Goal: Information Seeking & Learning: Learn about a topic

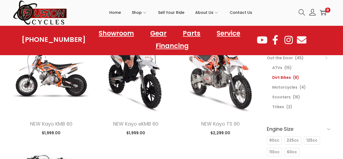
scroll to position [71, 0]
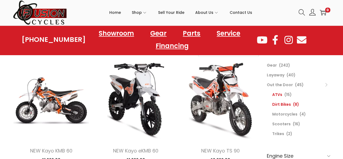
click at [275, 93] on link "ATVs" at bounding box center [277, 94] width 10 height 5
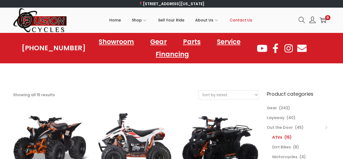
click at [239, 21] on span "Contact Us" at bounding box center [241, 20] width 23 height 14
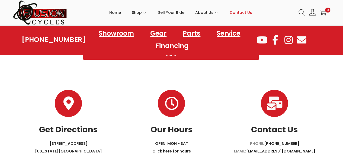
scroll to position [258, 0]
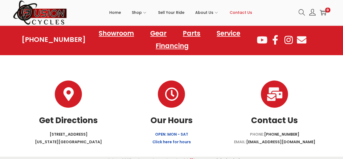
click at [168, 133] on link "OPEN: MON - SAT Click here for hours" at bounding box center [171, 137] width 39 height 13
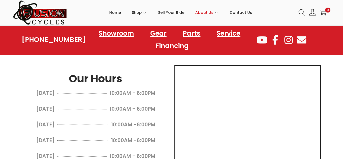
scroll to position [278, 0]
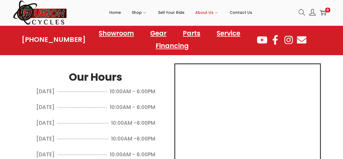
drag, startPoint x: 327, startPoint y: 75, endPoint x: 346, endPoint y: 79, distance: 18.8
click at [343, 79] on html "[STREET_ADDRESS][US_STATE] Skip to navigation Skip to content Home Shop ATVs Di…" at bounding box center [171, 28] width 343 height 612
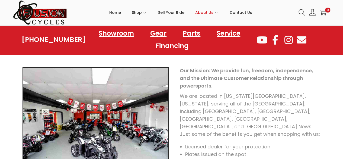
scroll to position [0, 0]
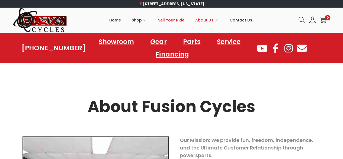
click at [168, 19] on span "Sell Your Ride" at bounding box center [171, 20] width 26 height 14
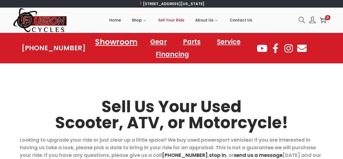
click at [109, 41] on link "Showroom" at bounding box center [116, 41] width 55 height 15
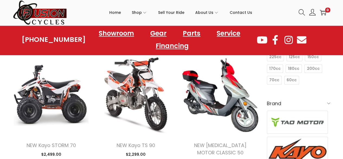
scroll to position [166, 0]
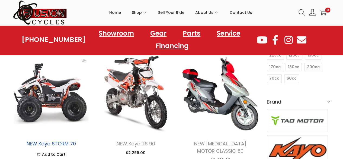
click at [60, 143] on link "NEW Kayo STORM 70" at bounding box center [50, 143] width 49 height 7
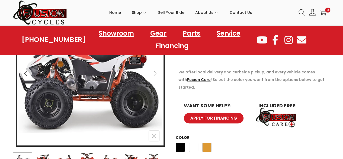
scroll to position [114, 0]
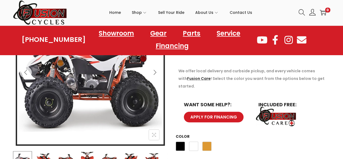
drag, startPoint x: 345, startPoint y: 22, endPoint x: 340, endPoint y: 43, distance: 21.2
click at [209, 141] on span "Orange" at bounding box center [206, 145] width 9 height 9
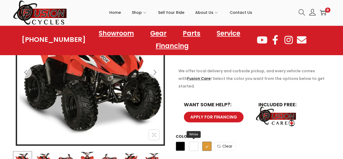
click at [197, 141] on span "White" at bounding box center [193, 145] width 9 height 9
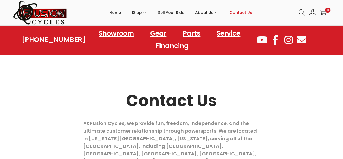
scroll to position [4, 0]
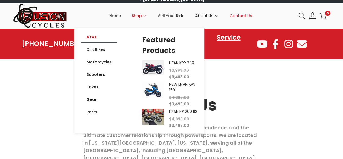
click at [97, 41] on link "ATVs" at bounding box center [99, 37] width 36 height 12
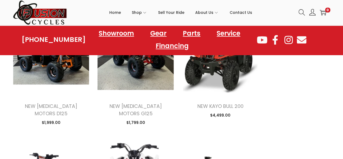
scroll to position [330, 0]
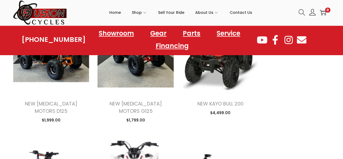
drag, startPoint x: 345, startPoint y: 31, endPoint x: 332, endPoint y: 58, distance: 30.0
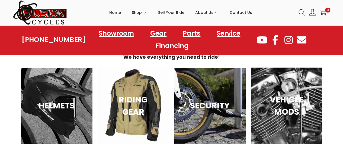
scroll to position [710, 0]
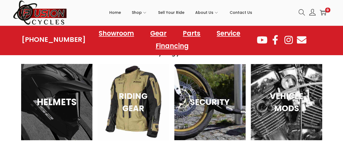
click at [55, 95] on h3 "HELMETS" at bounding box center [57, 102] width 58 height 14
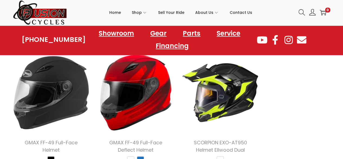
scroll to position [367, 0]
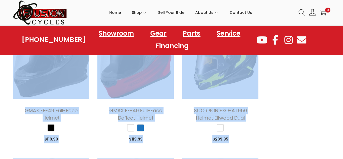
drag, startPoint x: 341, startPoint y: 53, endPoint x: 341, endPoint y: 58, distance: 4.4
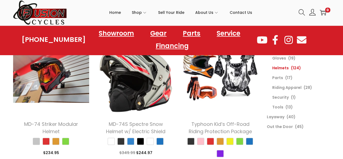
scroll to position [0, 0]
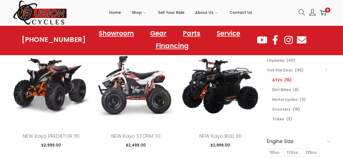
drag, startPoint x: 344, startPoint y: 16, endPoint x: 334, endPoint y: 26, distance: 14.0
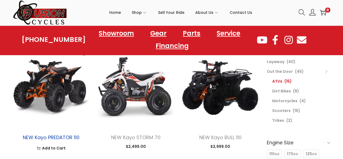
click at [53, 138] on link "NEW Kayo PREDATOR 110" at bounding box center [51, 137] width 57 height 7
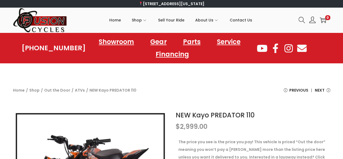
drag, startPoint x: 345, startPoint y: 23, endPoint x: 347, endPoint y: -14, distance: 37.5
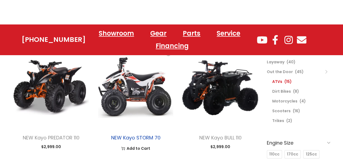
click at [130, 137] on link "NEW Kayo STORM 70" at bounding box center [135, 137] width 49 height 7
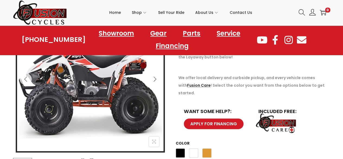
scroll to position [119, 0]
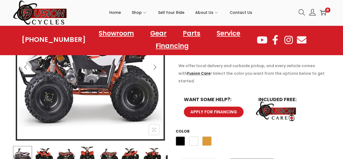
click at [85, 151] on img at bounding box center [87, 155] width 19 height 19
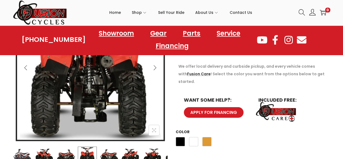
scroll to position [118, 0]
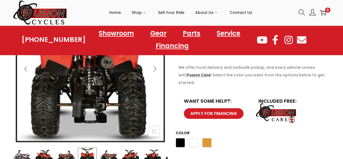
click at [341, 33] on div at bounding box center [299, 39] width 86 height 25
click at [44, 151] on img at bounding box center [43, 156] width 19 height 19
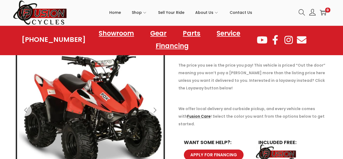
scroll to position [79, 0]
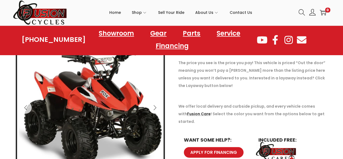
click at [155, 107] on icon "Next" at bounding box center [154, 107] width 5 height 5
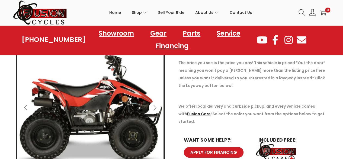
click at [155, 107] on icon "Next" at bounding box center [154, 107] width 5 height 5
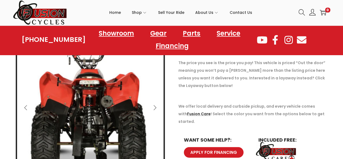
click at [155, 107] on icon "Next" at bounding box center [154, 107] width 5 height 5
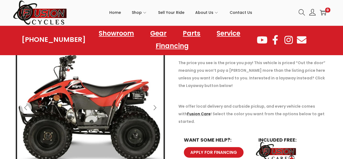
click at [155, 107] on icon "Next" at bounding box center [154, 107] width 5 height 5
